Goal: Information Seeking & Learning: Compare options

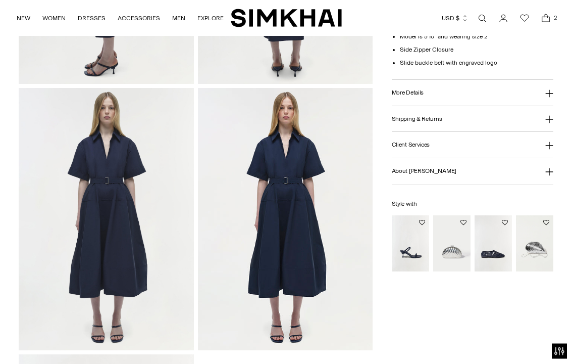
scroll to position [519, 0]
click at [409, 252] on img "Siren Low Heel Sandal" at bounding box center [410, 244] width 37 height 56
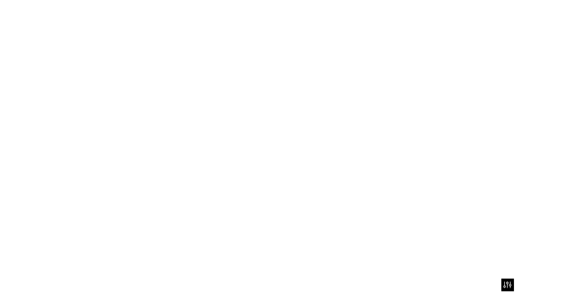
scroll to position [547, 0]
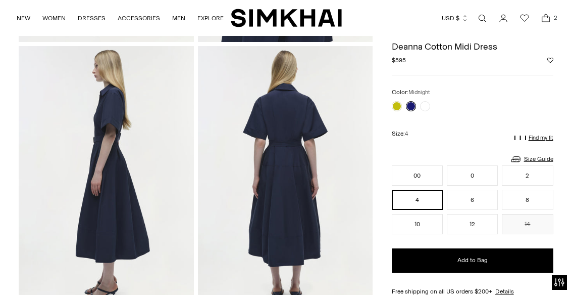
scroll to position [289, 0]
